Goal: Complete application form

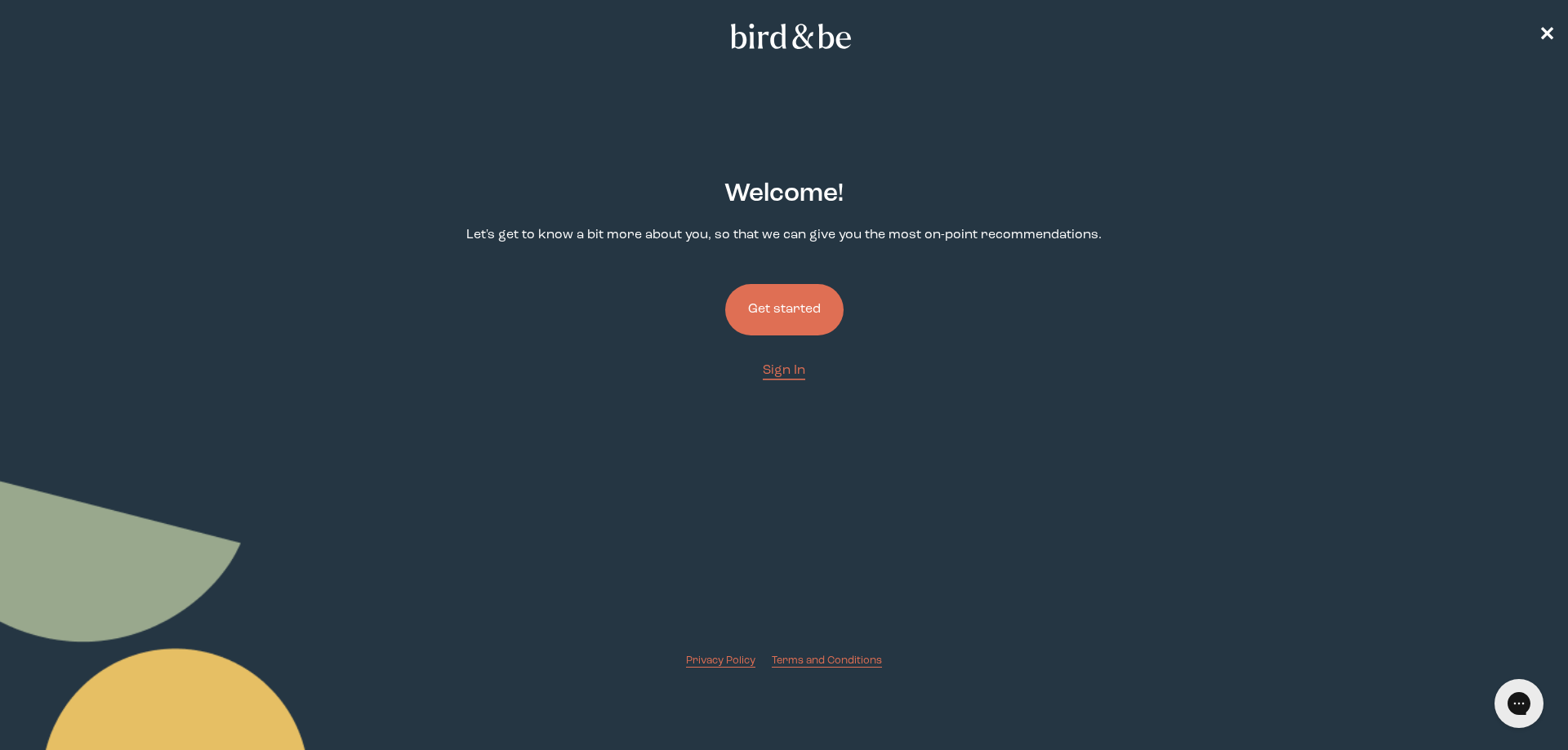
click at [819, 299] on button "Get started" at bounding box center [784, 310] width 118 height 52
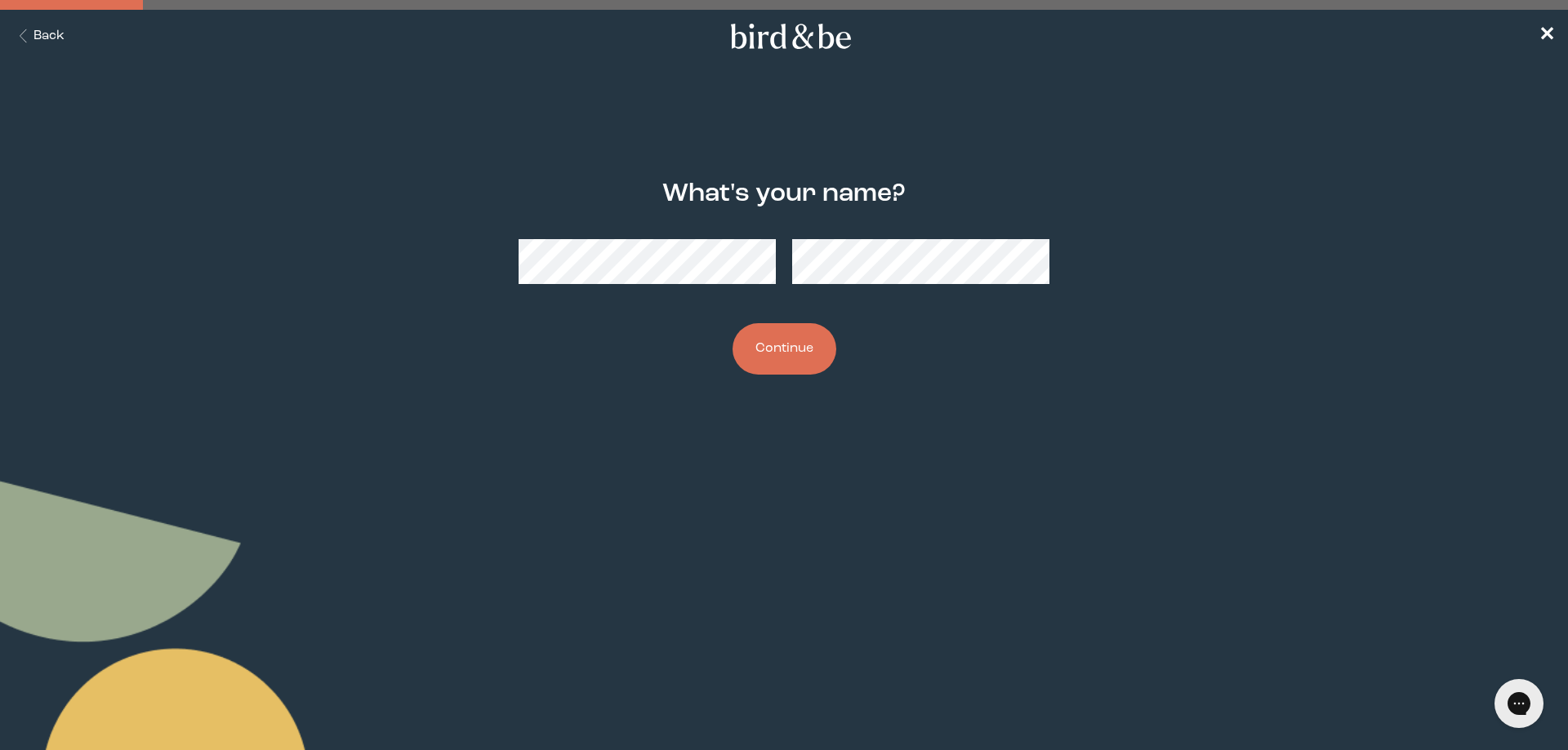
click at [981, 391] on div "What's your name? Continue" at bounding box center [784, 277] width 758 height 248
click at [692, 295] on div at bounding box center [784, 262] width 531 height 71
click at [766, 334] on button "Continue" at bounding box center [784, 349] width 104 height 52
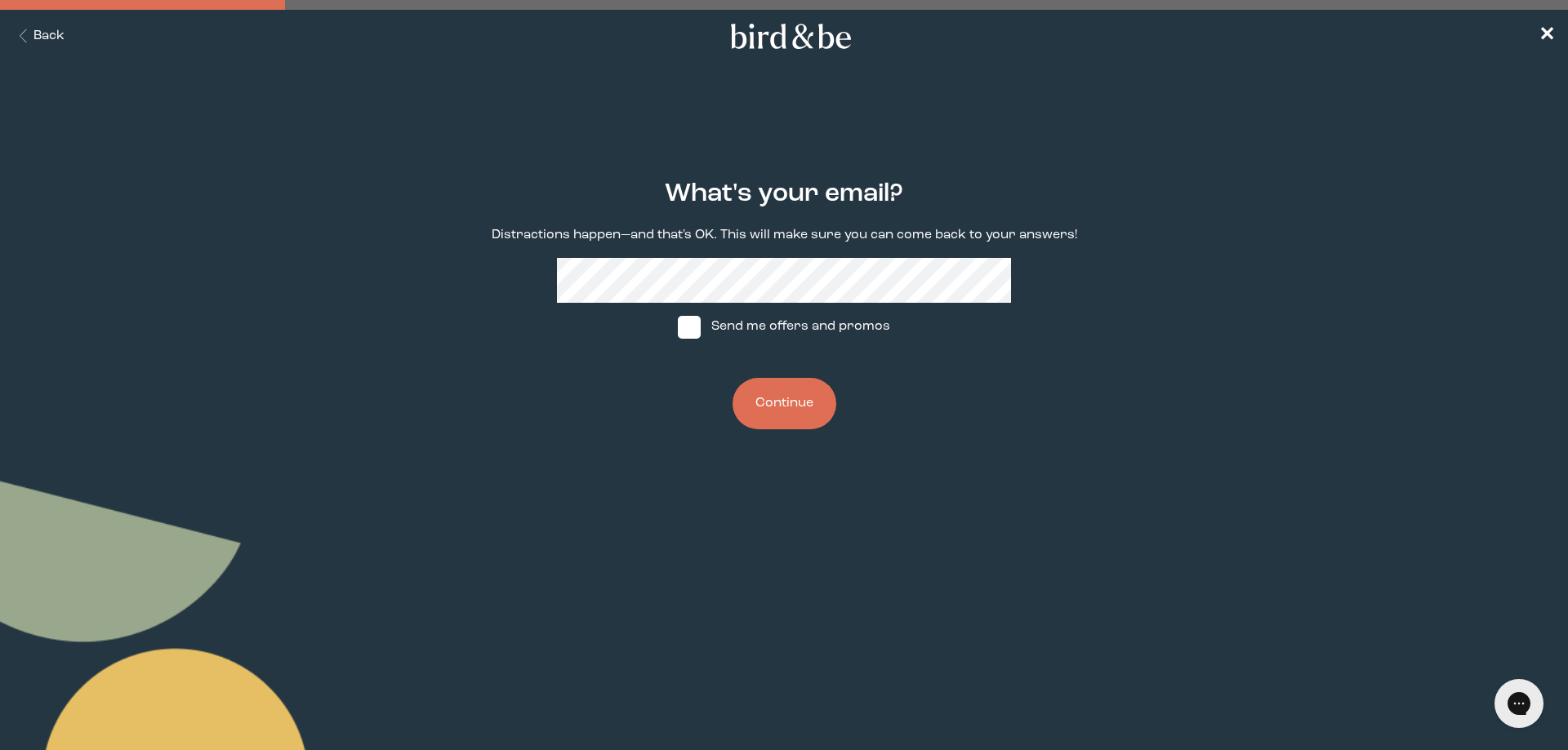
click at [815, 411] on button "Continue" at bounding box center [784, 403] width 104 height 52
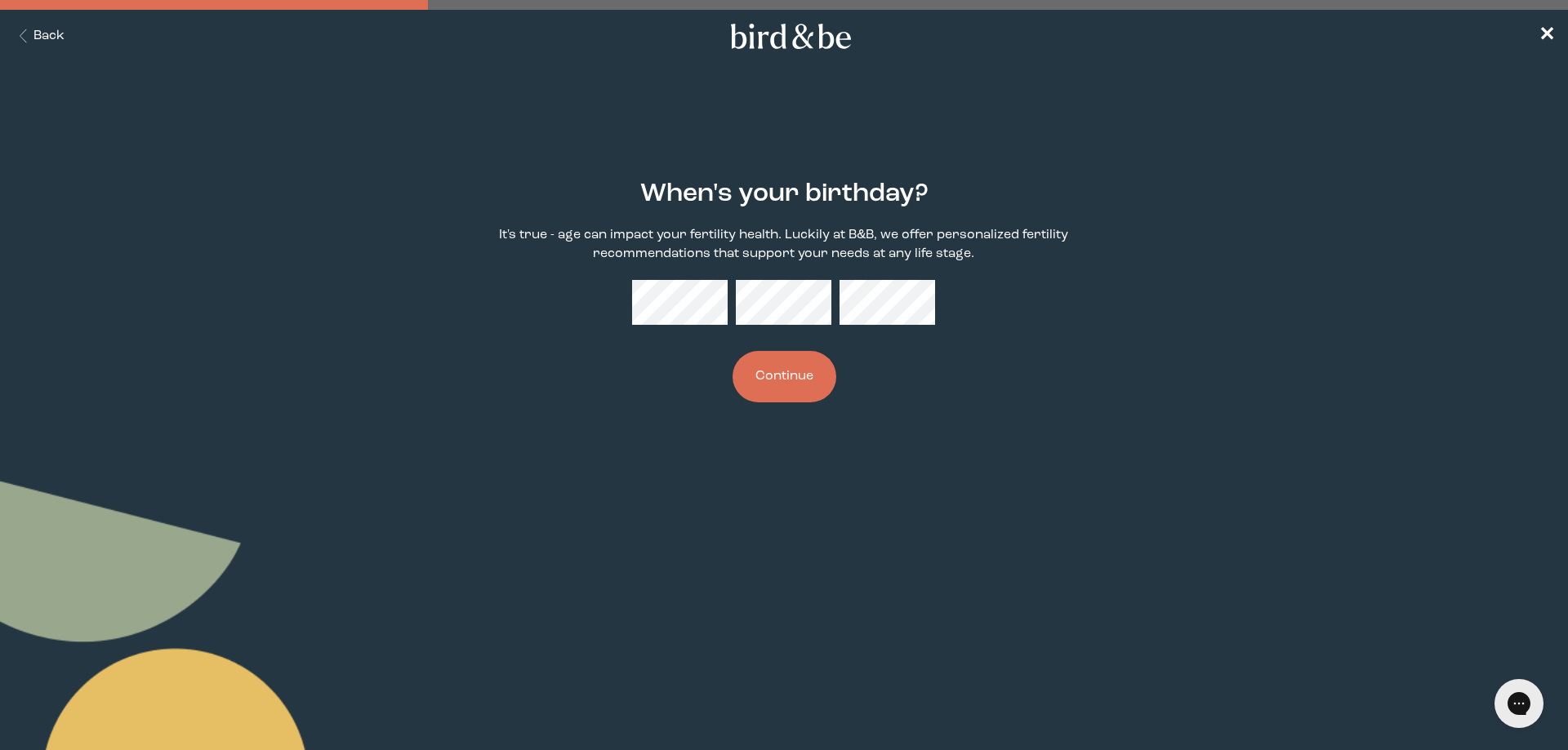
click at [786, 381] on button "Continue" at bounding box center [784, 376] width 104 height 52
click at [804, 385] on button "Continue" at bounding box center [784, 376] width 104 height 52
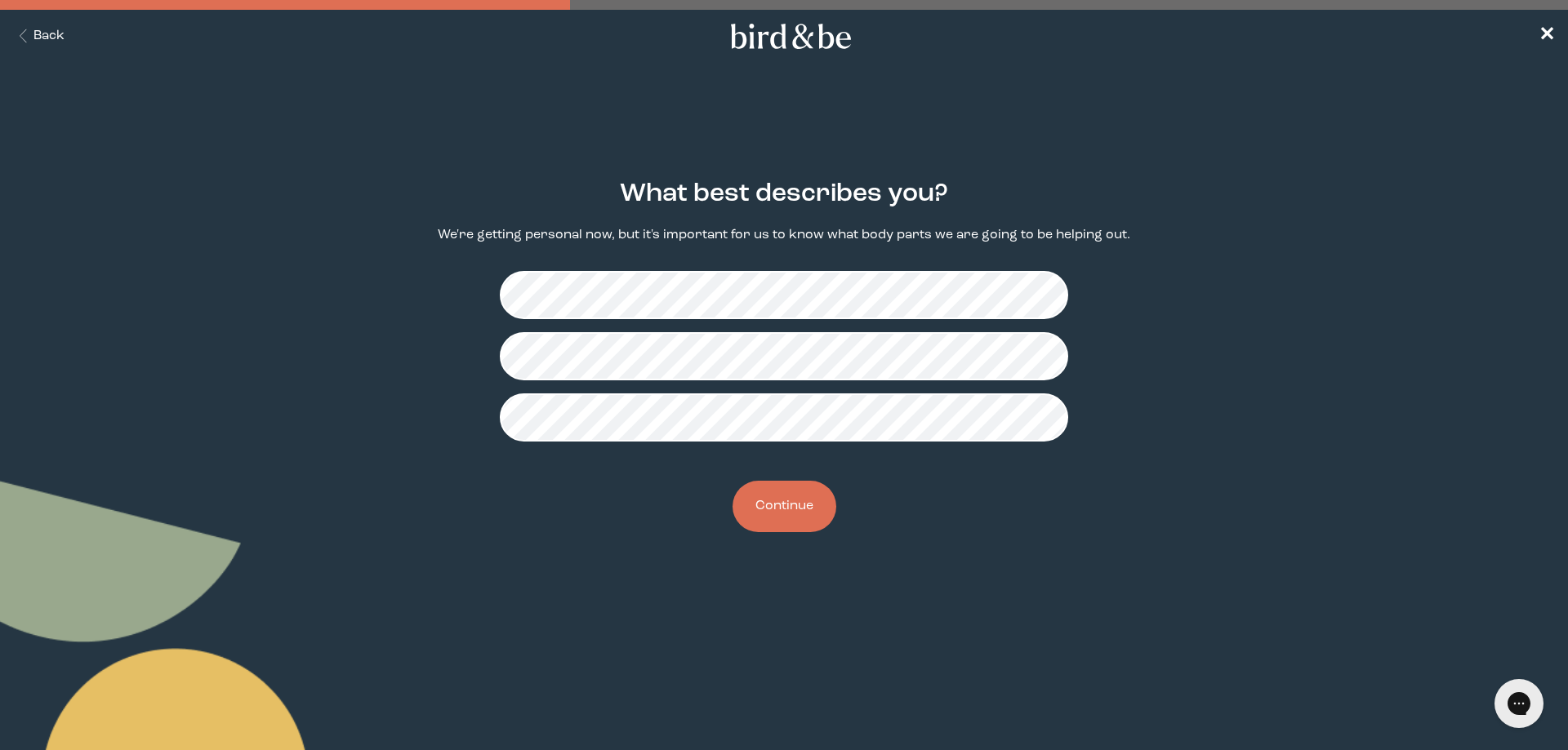
click at [807, 508] on button "Continue" at bounding box center [784, 506] width 104 height 52
drag, startPoint x: 802, startPoint y: 506, endPoint x: 805, endPoint y: 517, distance: 11.4
click at [802, 507] on button "Continue" at bounding box center [784, 506] width 104 height 52
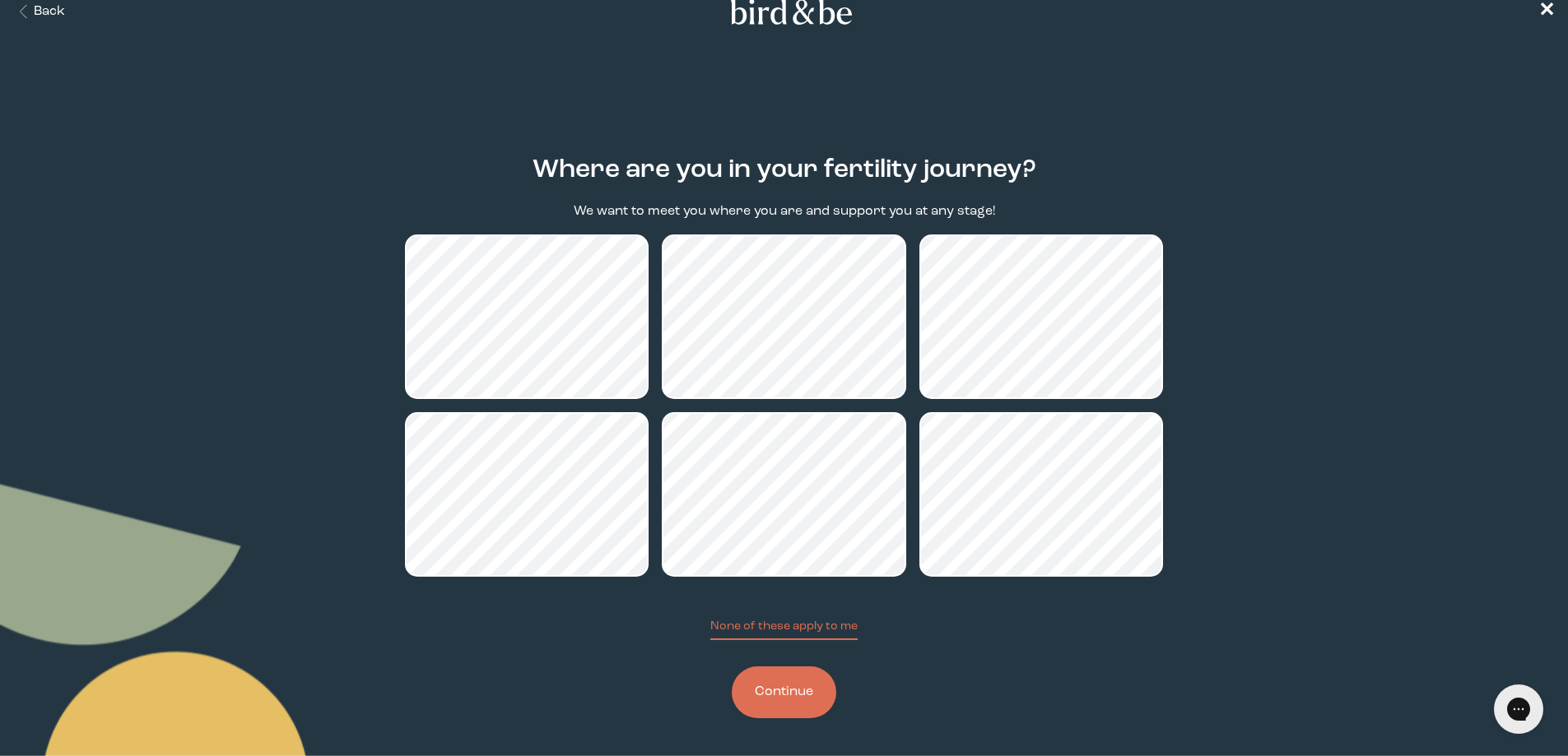
scroll to position [26, 0]
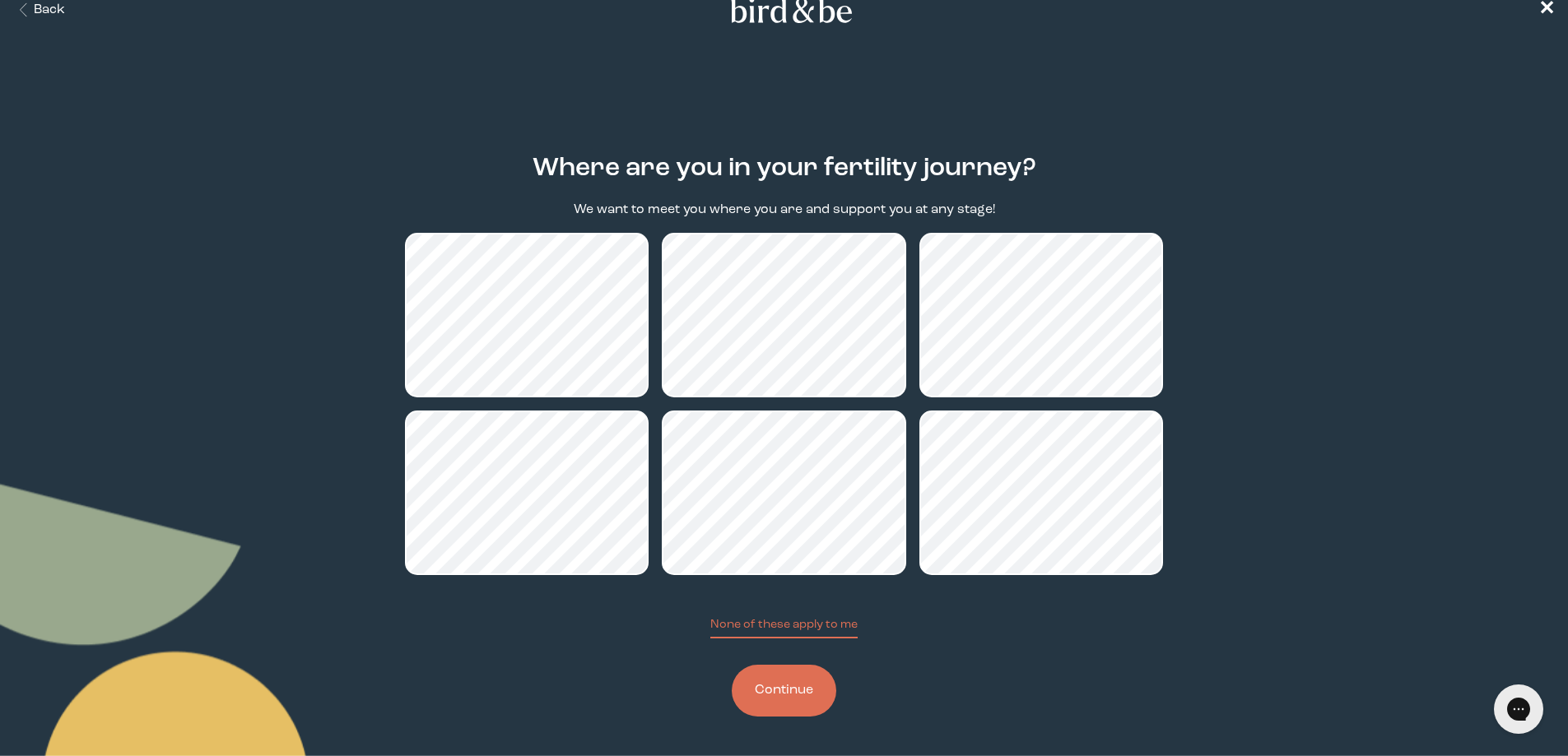
click at [791, 692] on button "Continue" at bounding box center [783, 691] width 105 height 52
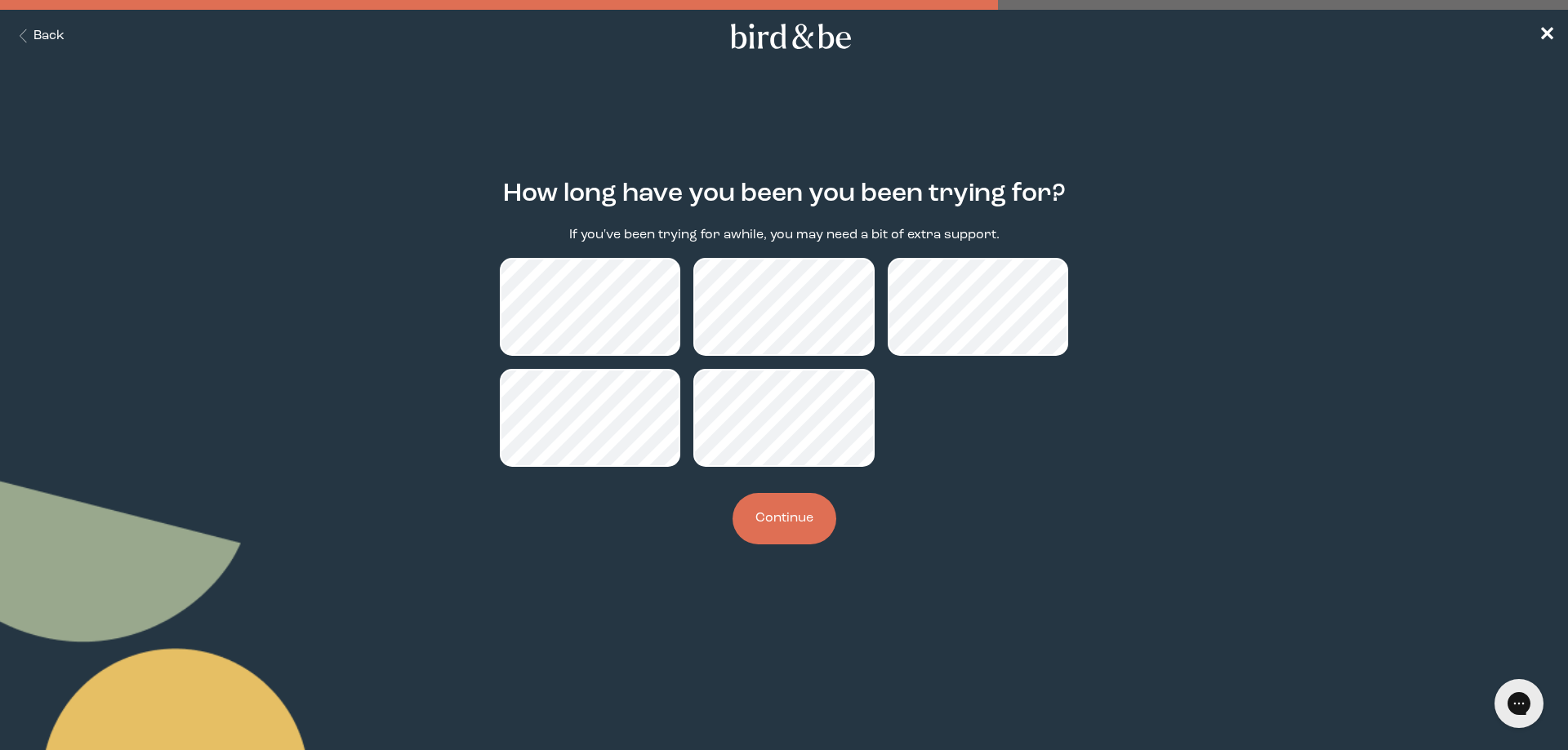
click at [800, 515] on button "Continue" at bounding box center [784, 519] width 104 height 52
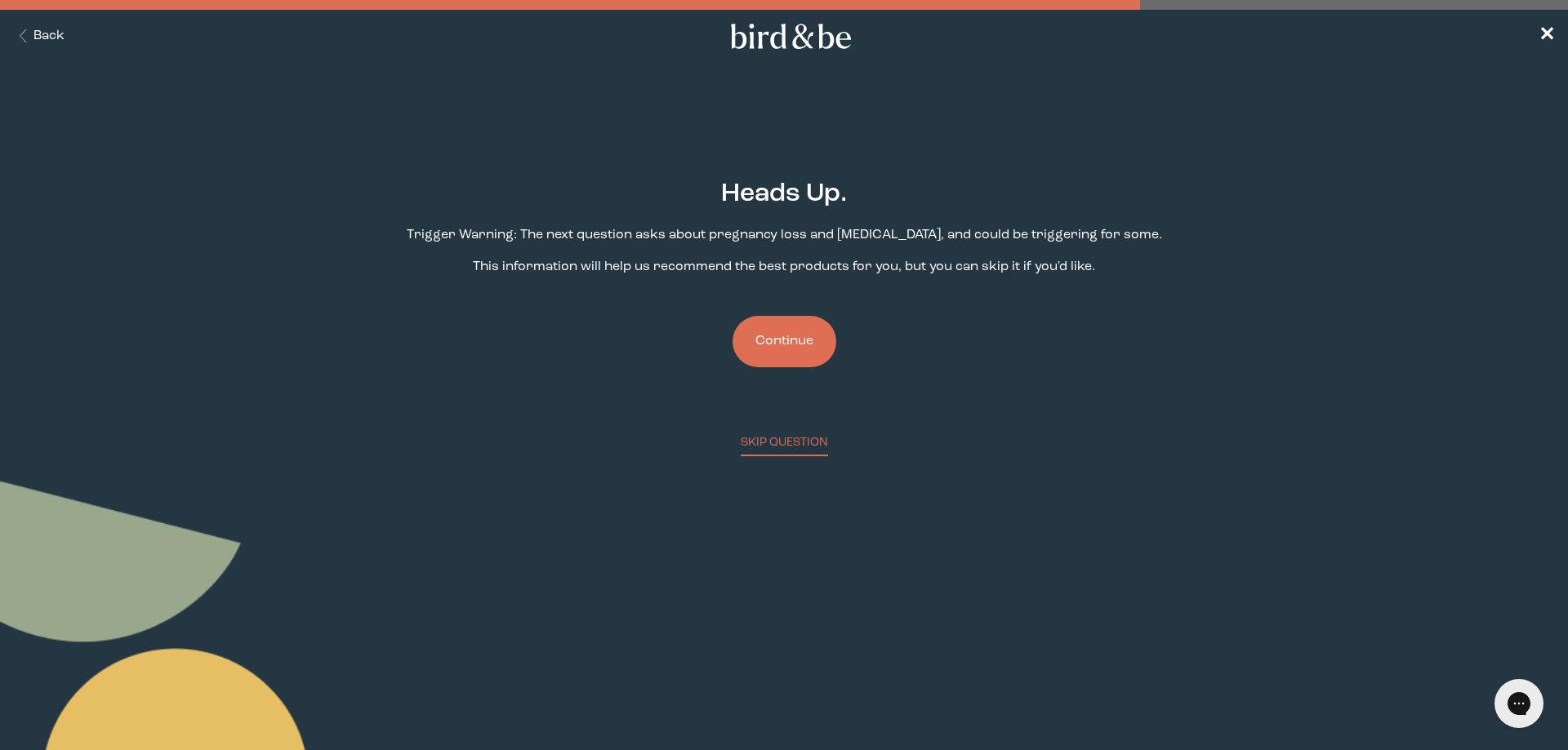
click at [794, 337] on button "Continue" at bounding box center [784, 342] width 104 height 52
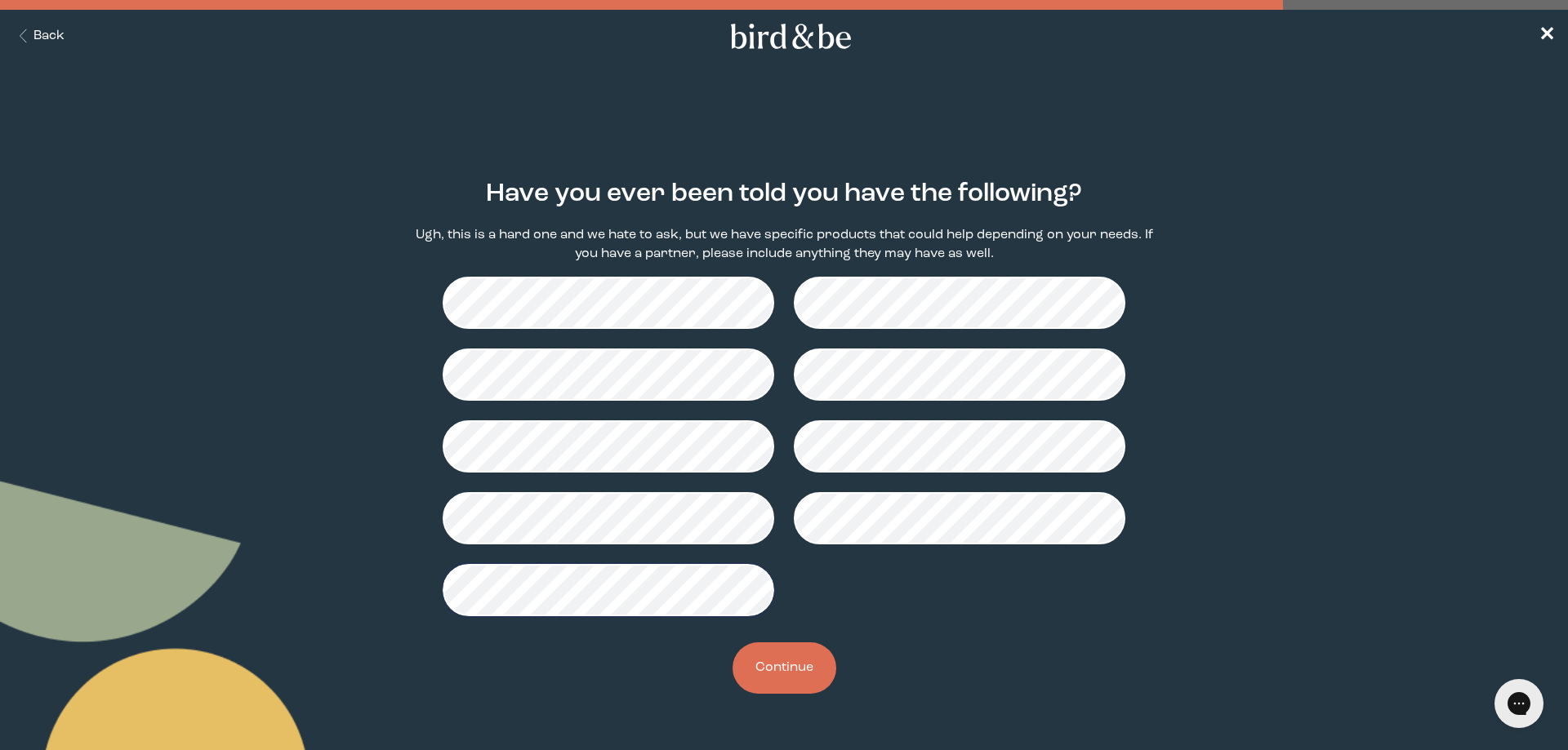
click at [779, 668] on button "Continue" at bounding box center [784, 668] width 104 height 52
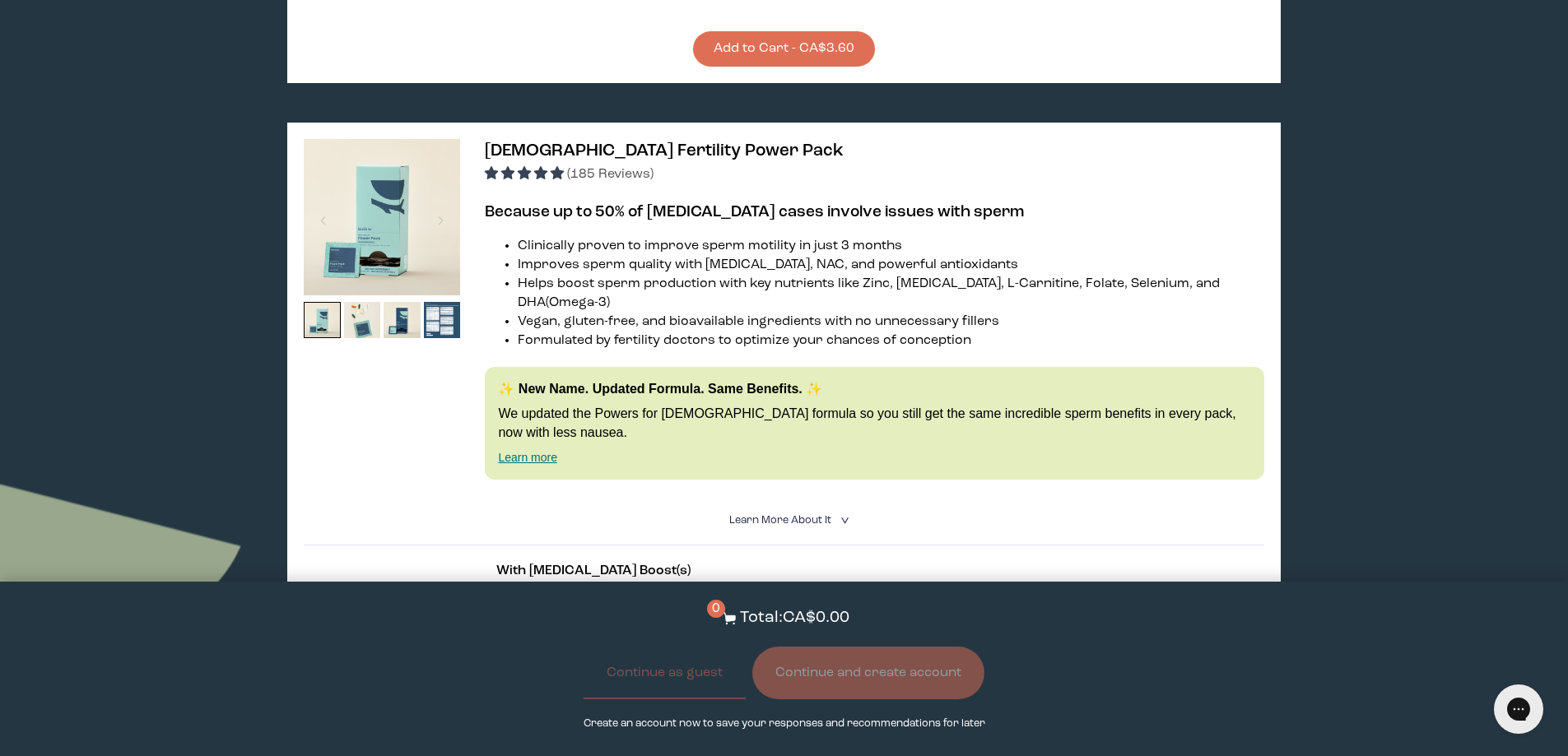
scroll to position [2990, 0]
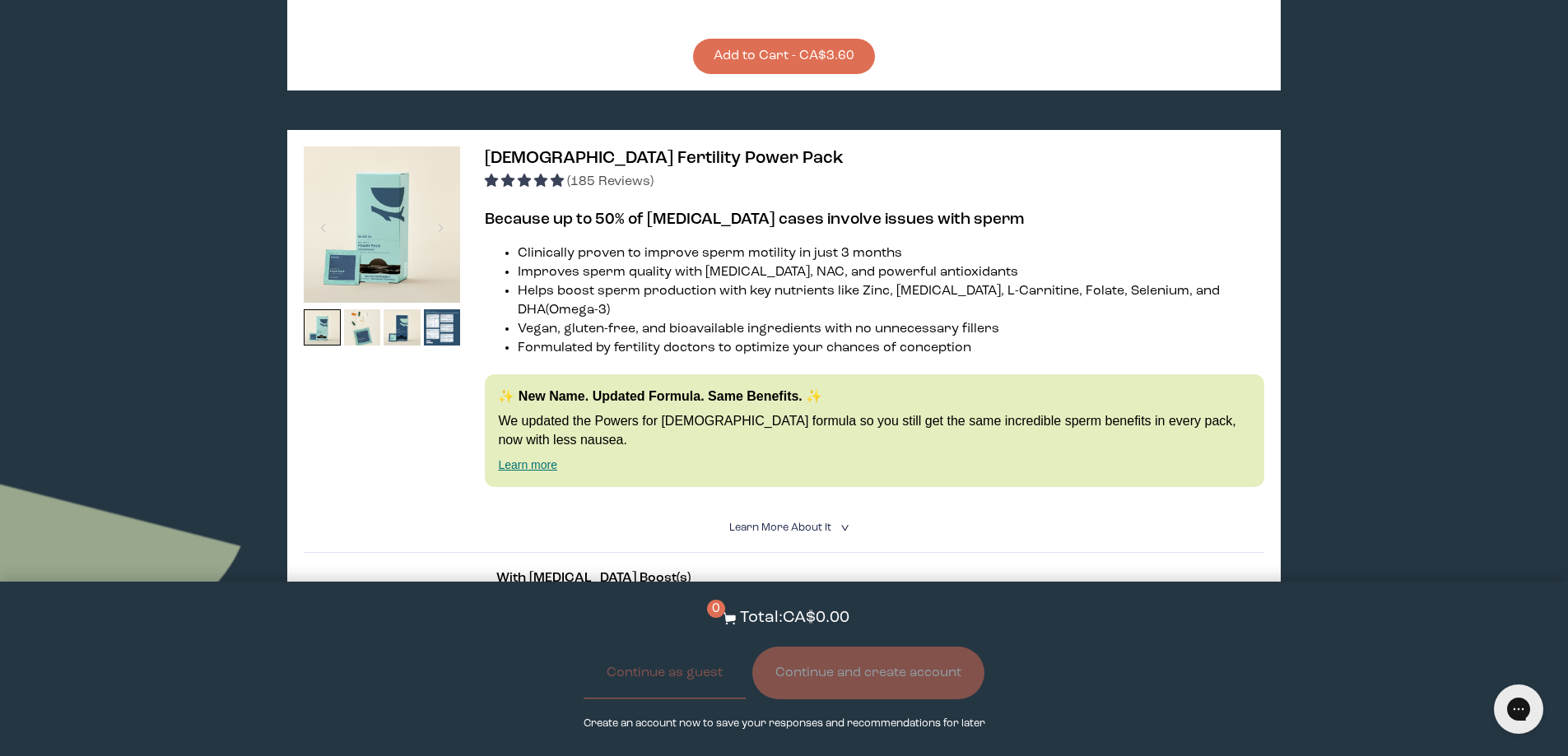
click at [1462, 472] on div "Hooray! We have your supplements ready. We've matched you with these products b…" at bounding box center [784, 18] width 1568 height 5892
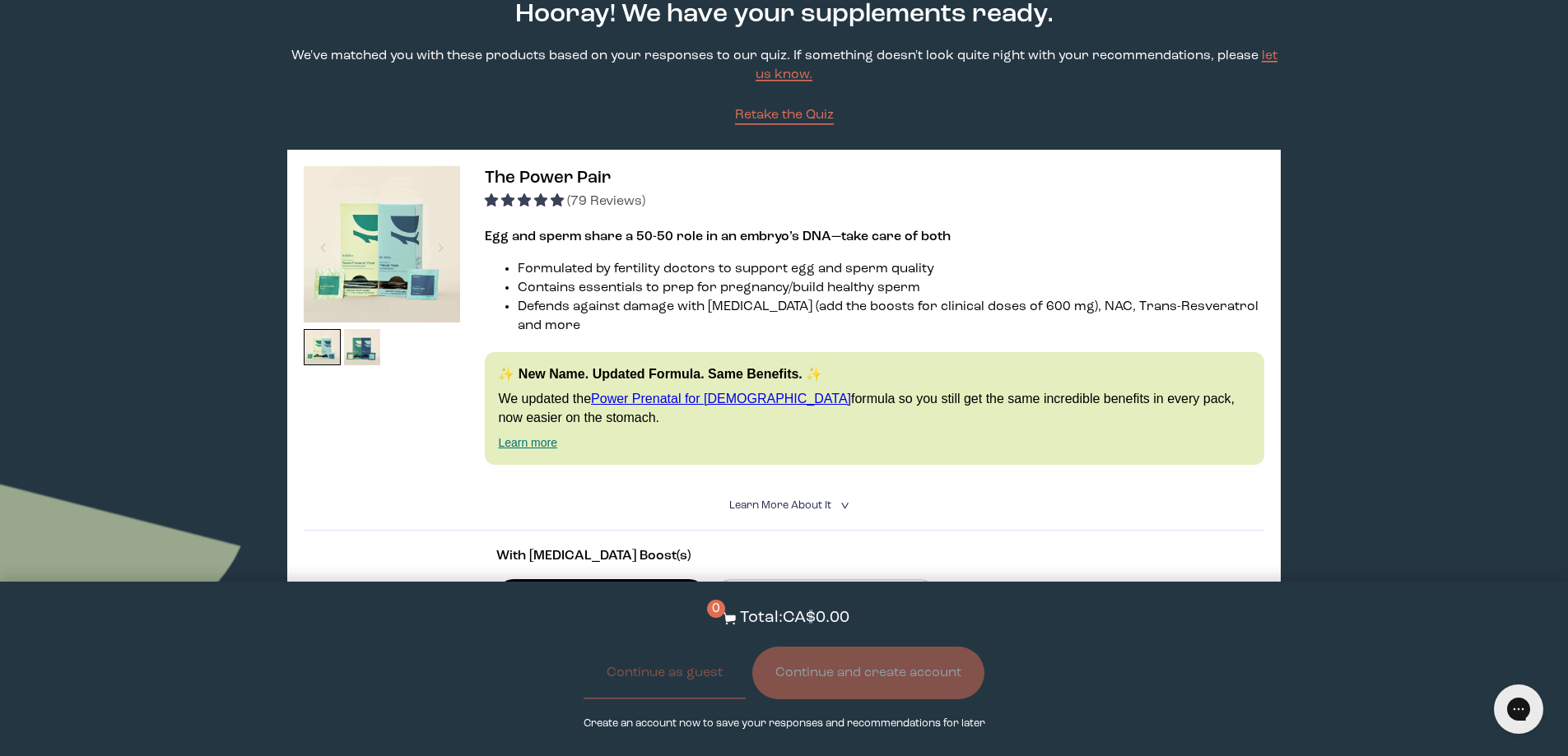
scroll to position [0, 0]
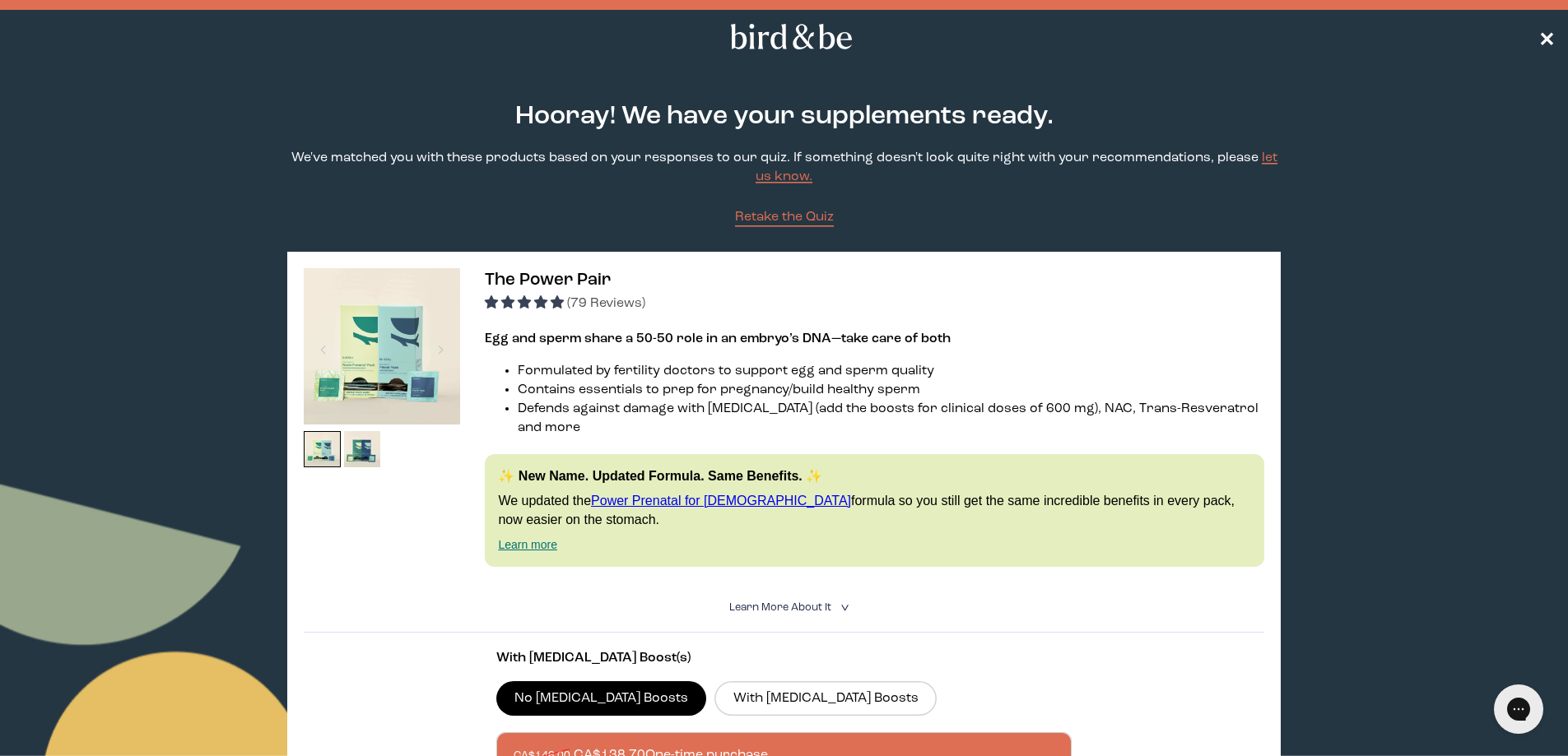
click at [1545, 39] on span "✕" at bounding box center [1546, 37] width 16 height 20
